Goal: Use online tool/utility: Utilize a website feature to perform a specific function

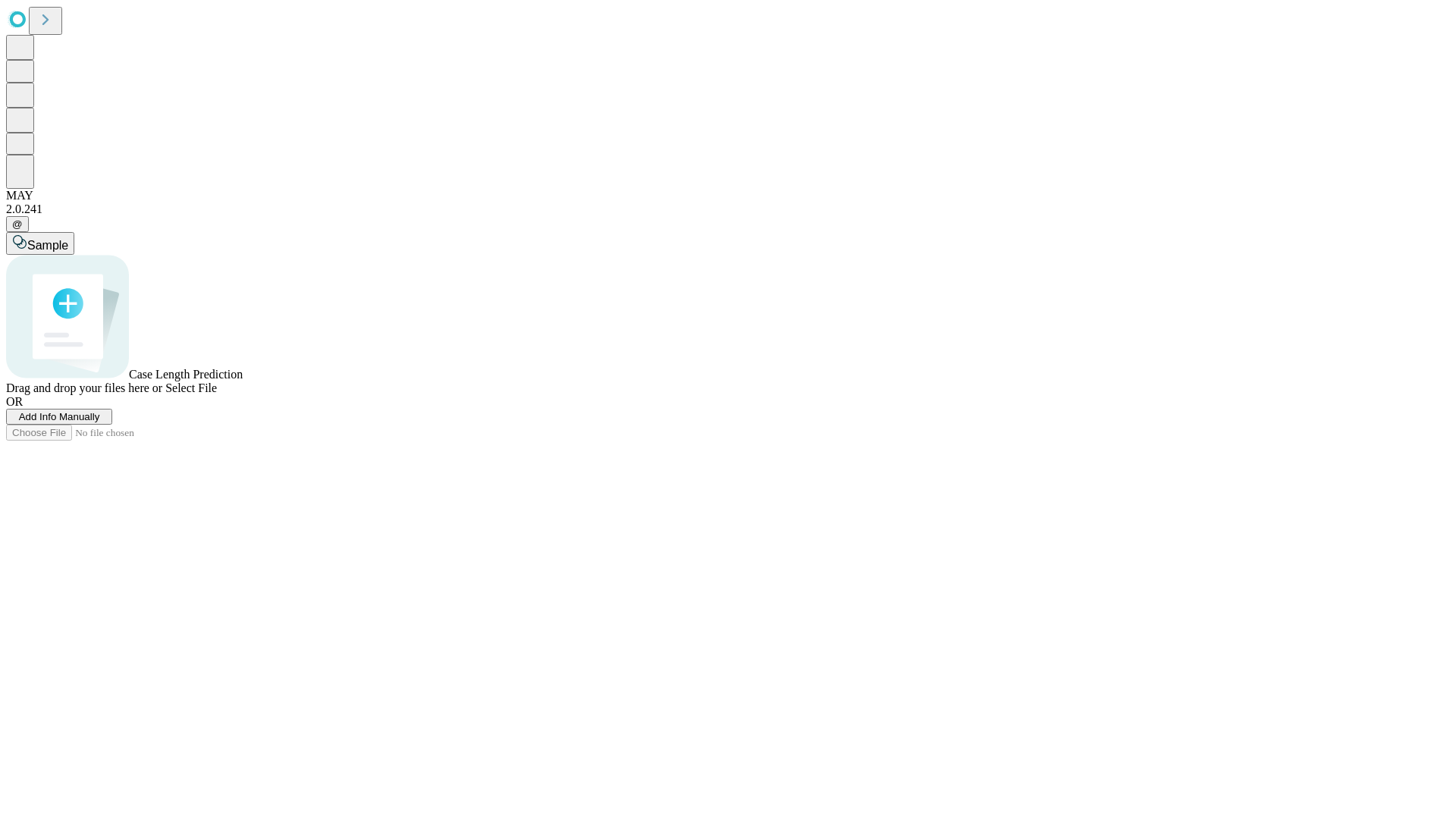
click at [100, 423] on span "Add Info Manually" at bounding box center [59, 417] width 81 height 11
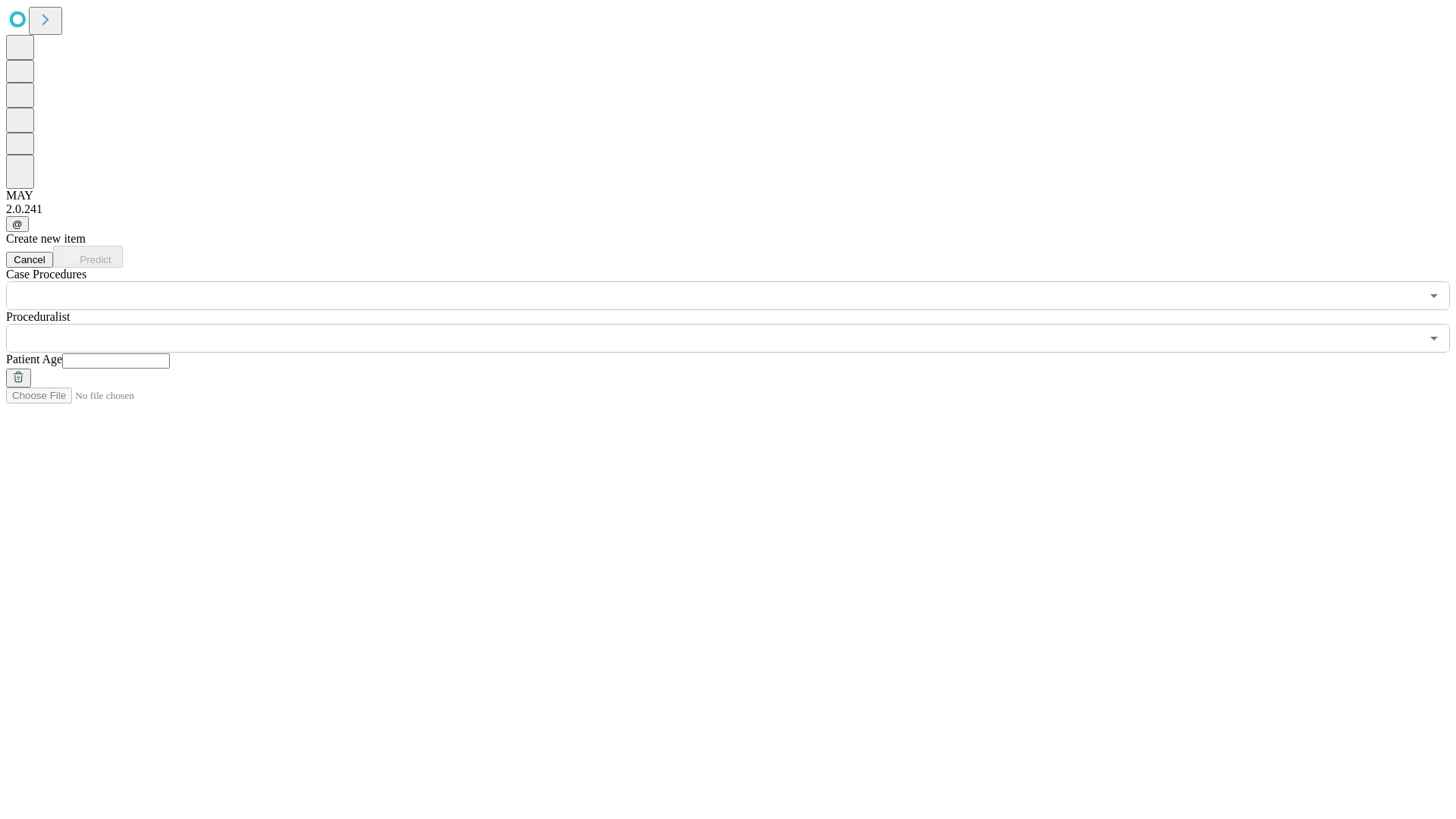
click at [170, 354] on input "text" at bounding box center [116, 361] width 108 height 15
type input "**"
click at [738, 324] on input "text" at bounding box center [713, 339] width 1414 height 29
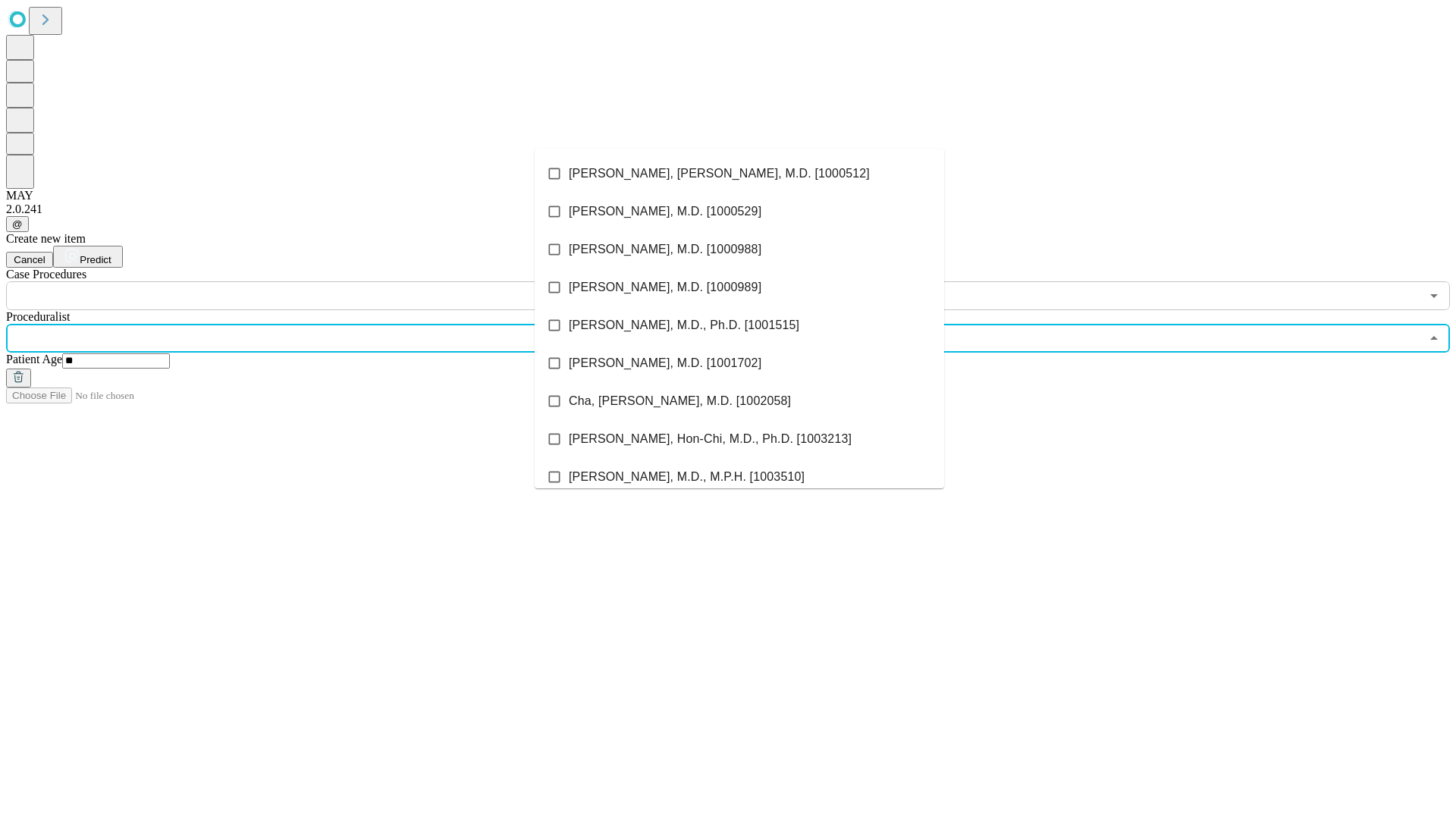
click at [739, 174] on li "[PERSON_NAME], [PERSON_NAME], M.D. [1000512]" at bounding box center [740, 174] width 410 height 38
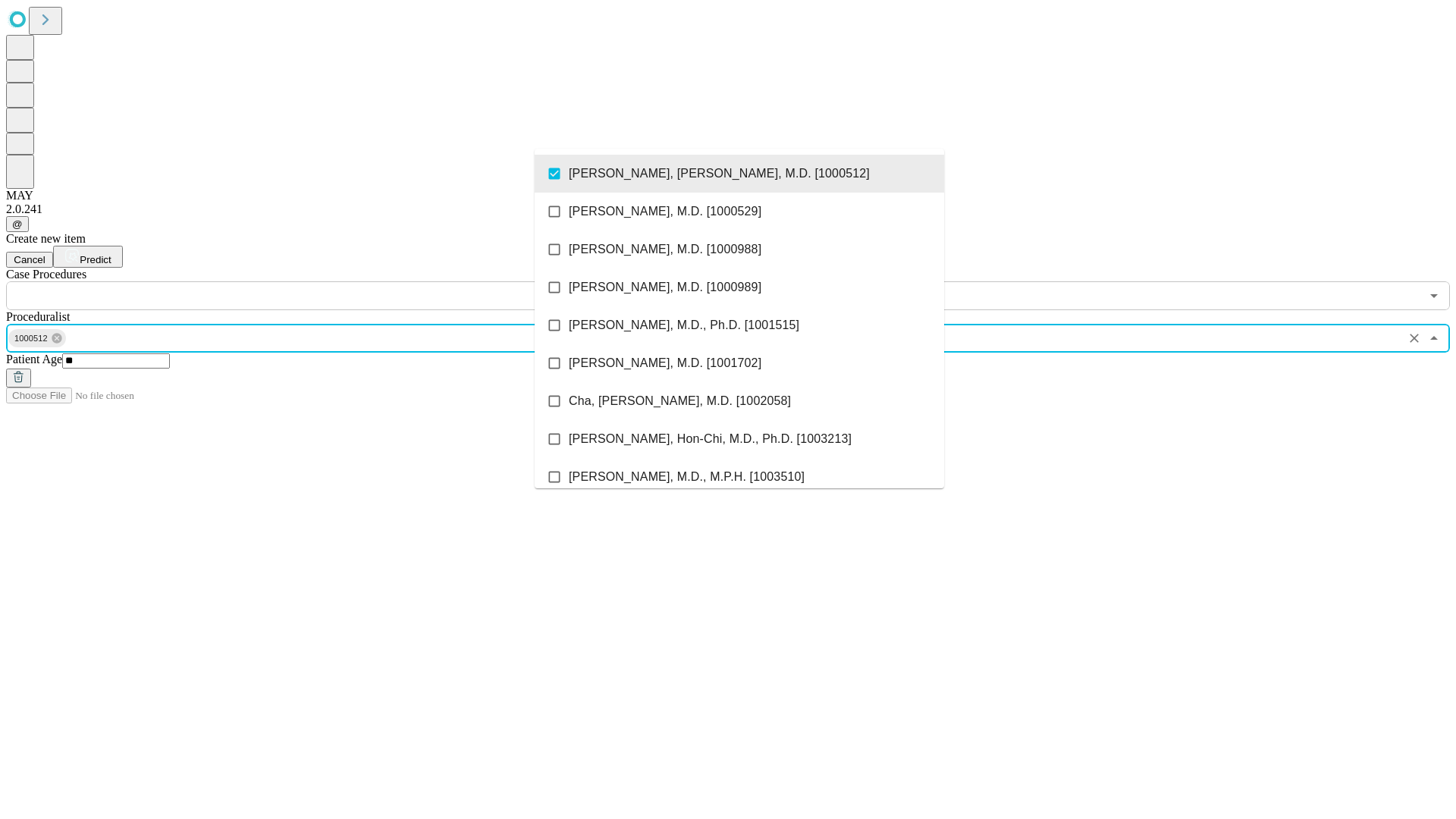
click at [319, 282] on input "text" at bounding box center [713, 296] width 1414 height 29
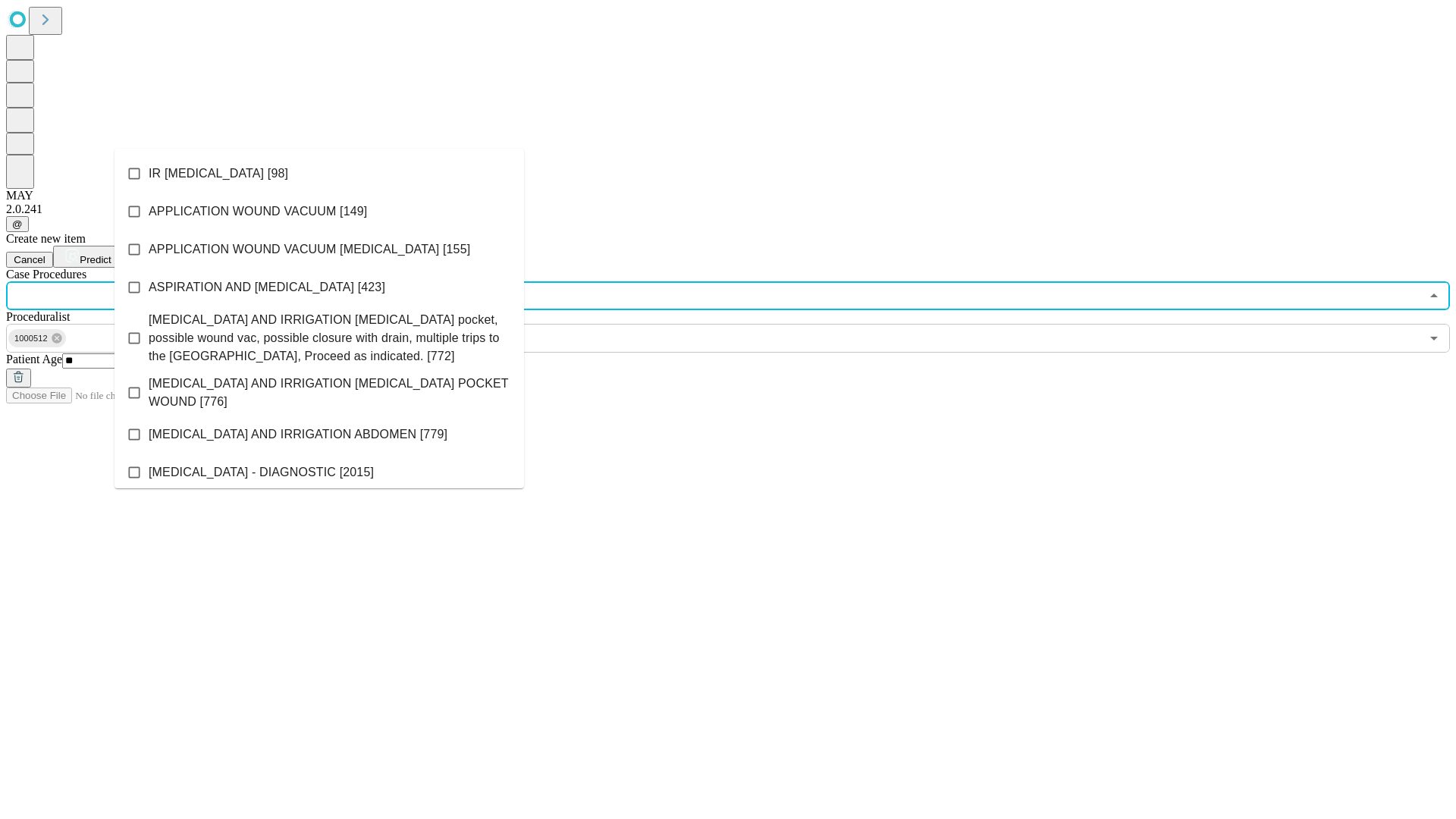
click at [319, 174] on li "IR [MEDICAL_DATA] [98]" at bounding box center [319, 174] width 410 height 38
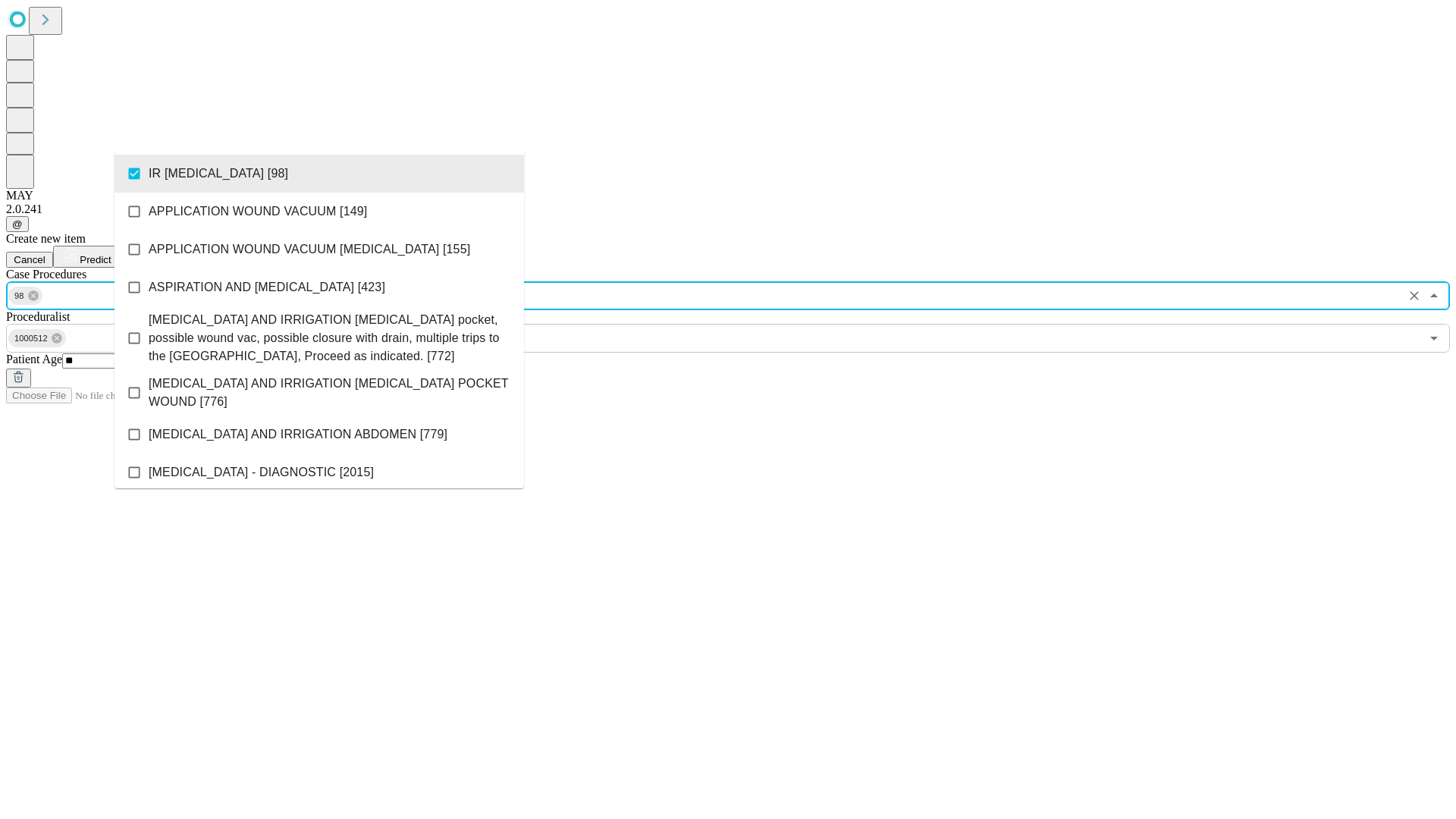
click at [111, 254] on span "Predict" at bounding box center [95, 260] width 31 height 11
